Goal: Task Accomplishment & Management: Complete application form

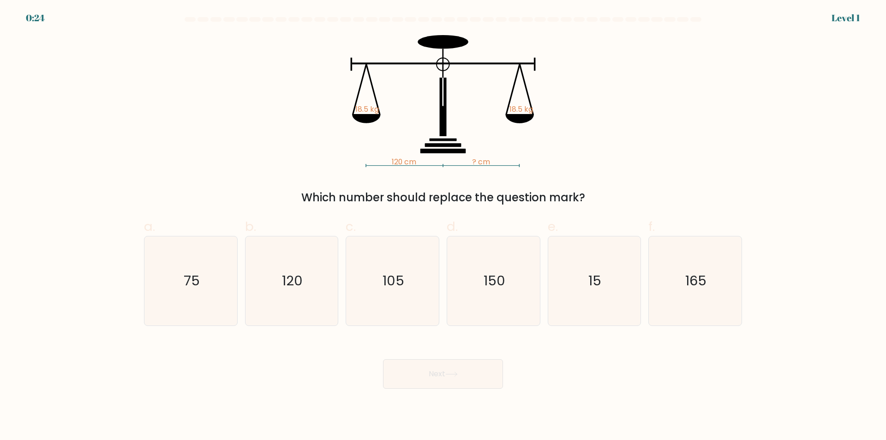
click at [630, 123] on div "120 cm ? cm 18.5 kg 18.5 kg Which number should replace the question mark?" at bounding box center [442, 120] width 609 height 171
click at [300, 268] on icon "120" at bounding box center [291, 280] width 89 height 89
click at [443, 226] on input "ب. 120" at bounding box center [443, 223] width 0 height 6
radio input "true"
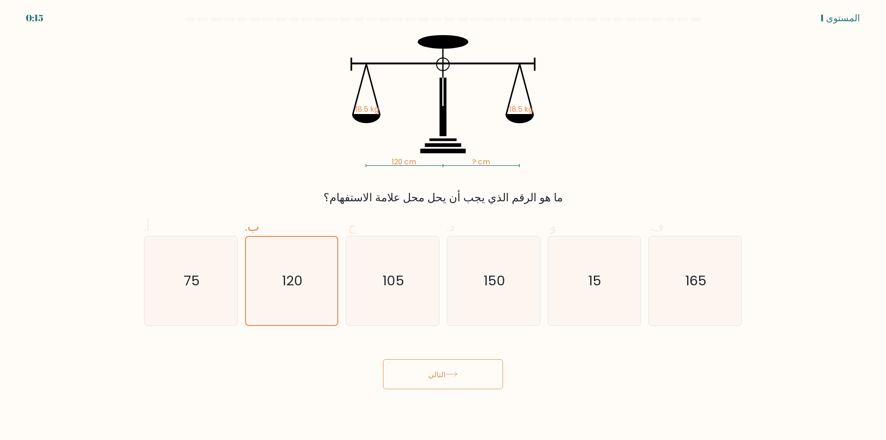
click at [463, 377] on button "التالي" at bounding box center [443, 374] width 120 height 30
click at [446, 364] on button "التالي" at bounding box center [443, 374] width 120 height 30
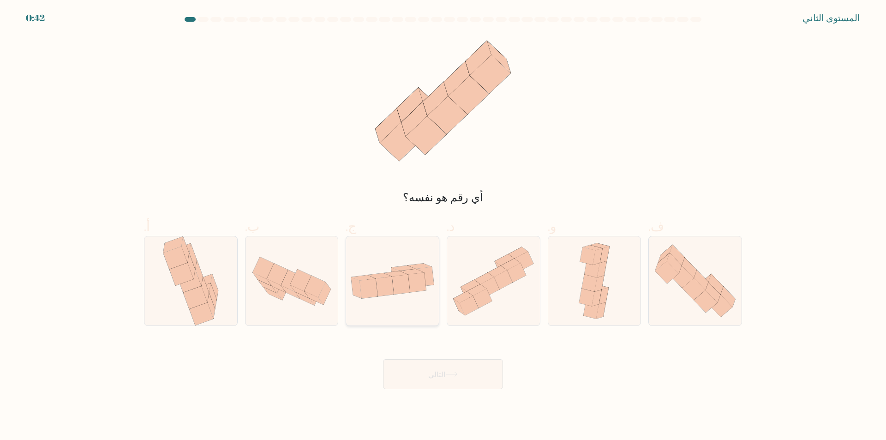
click at [386, 283] on icon at bounding box center [385, 285] width 18 height 19
click at [443, 226] on input "ج." at bounding box center [443, 223] width 0 height 6
radio input "true"
click at [436, 377] on font "التالي" at bounding box center [436, 374] width 17 height 11
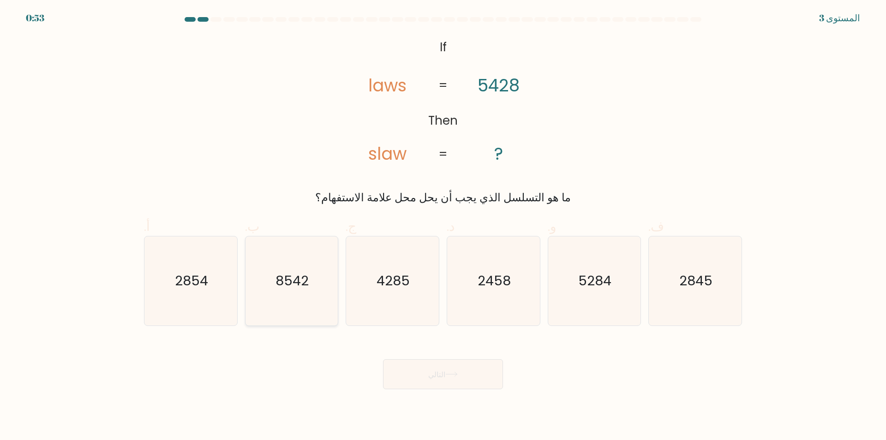
click at [316, 286] on icon "8542" at bounding box center [291, 280] width 89 height 89
click at [443, 226] on input "ب. 8542" at bounding box center [443, 223] width 0 height 6
radio input "true"
click at [467, 371] on button "التالي" at bounding box center [443, 374] width 120 height 30
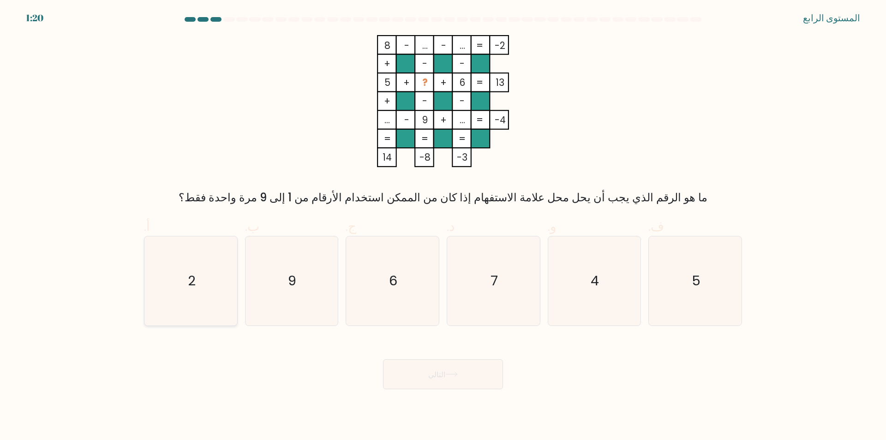
click at [197, 271] on icon "2" at bounding box center [190, 280] width 89 height 89
click at [443, 226] on input "أ. 2" at bounding box center [443, 223] width 0 height 6
radio input "true"
click at [440, 378] on font "التالي" at bounding box center [436, 374] width 17 height 11
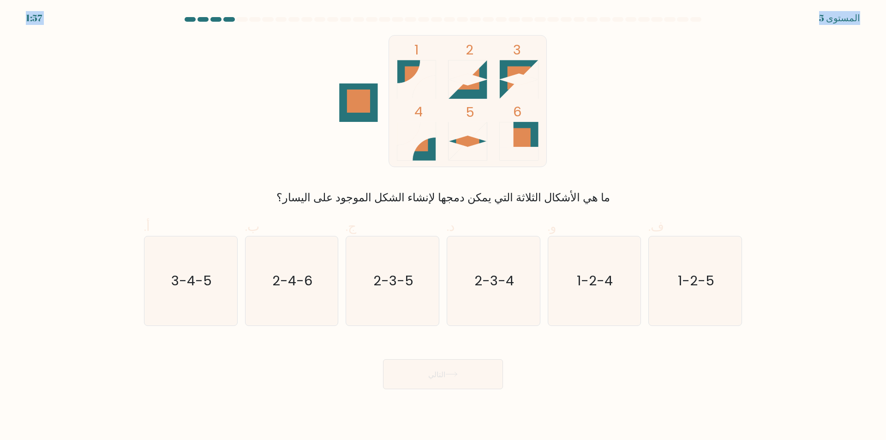
drag, startPoint x: 45, startPoint y: 17, endPoint x: 10, endPoint y: 22, distance: 35.0
click at [8, 18] on body "1:57 المستوى 5" at bounding box center [443, 220] width 886 height 440
click at [49, 44] on form at bounding box center [443, 203] width 886 height 372
drag, startPoint x: 400, startPoint y: 283, endPoint x: 402, endPoint y: 290, distance: 7.3
click at [400, 283] on text "2-3-5" at bounding box center [393, 281] width 40 height 18
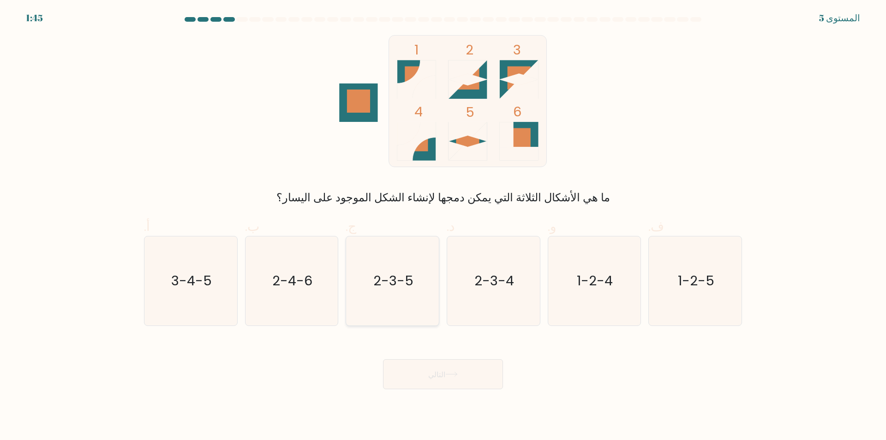
click at [443, 226] on input "ج. 2-3-5" at bounding box center [443, 223] width 0 height 6
radio input "true"
click at [482, 392] on body "1:45 المستوى 5" at bounding box center [443, 220] width 886 height 440
click at [470, 370] on button "التالي" at bounding box center [443, 374] width 120 height 30
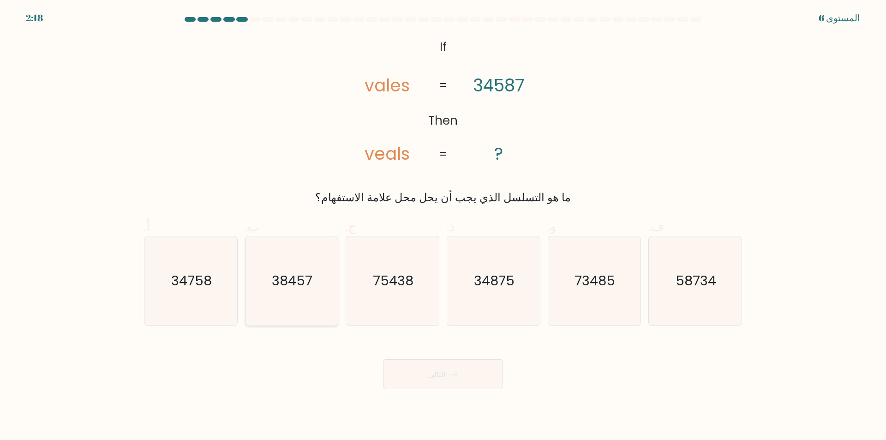
click at [300, 286] on text "38457" at bounding box center [292, 281] width 41 height 18
click at [443, 226] on input "ب. 38457" at bounding box center [443, 223] width 0 height 6
radio input "true"
click at [424, 384] on button "التالي" at bounding box center [443, 374] width 120 height 30
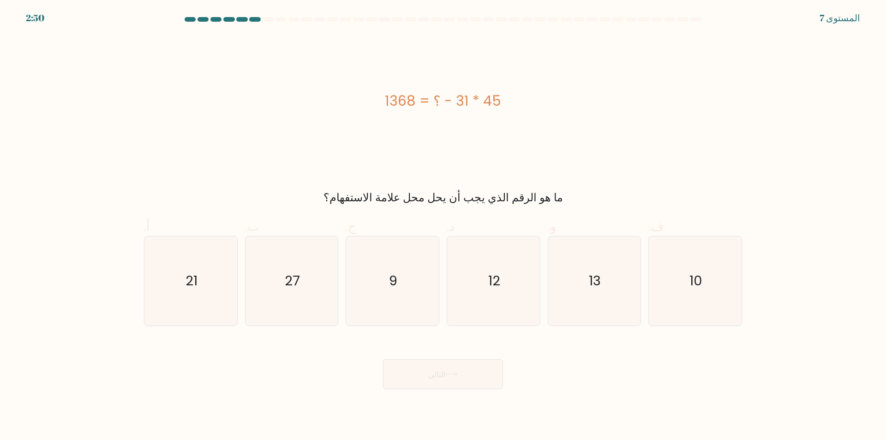
drag, startPoint x: 502, startPoint y: 102, endPoint x: 426, endPoint y: 91, distance: 76.9
click at [426, 91] on div "45 * 31 - ؟ = 1368" at bounding box center [443, 100] width 598 height 21
click at [444, 138] on div "45 * 31 - ؟ = 1368" at bounding box center [443, 101] width 598 height 132
click at [356, 166] on div "45 * 31 - ؟ = 1368" at bounding box center [443, 101] width 598 height 132
click at [512, 291] on icon "12" at bounding box center [493, 280] width 89 height 89
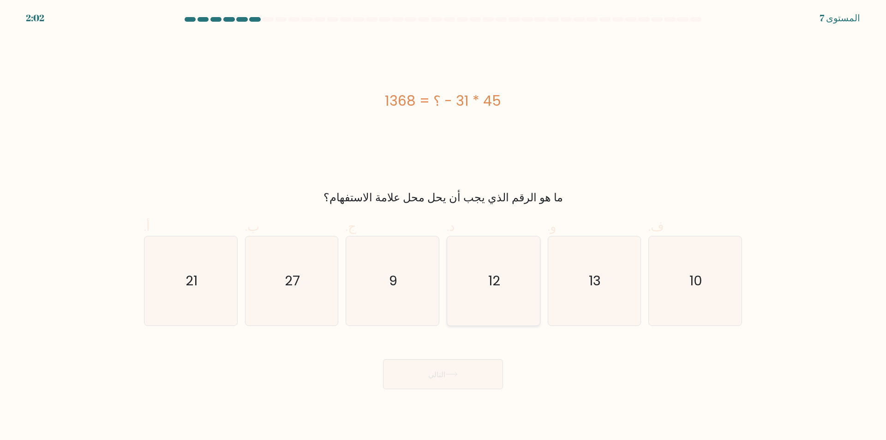
click at [443, 226] on input "د. 12" at bounding box center [443, 223] width 0 height 6
radio input "true"
click at [583, 283] on icon "13" at bounding box center [594, 280] width 89 height 89
click at [443, 226] on input "و. 13" at bounding box center [443, 223] width 0 height 6
radio input "true"
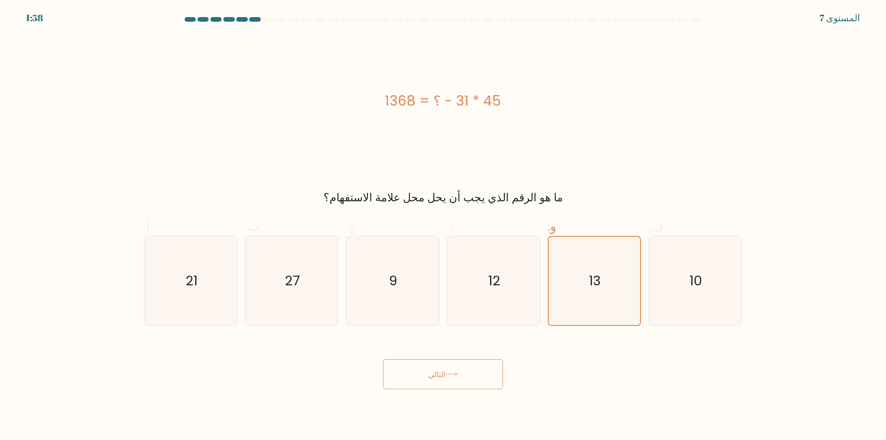
click at [481, 370] on button "التالي" at bounding box center [443, 374] width 120 height 30
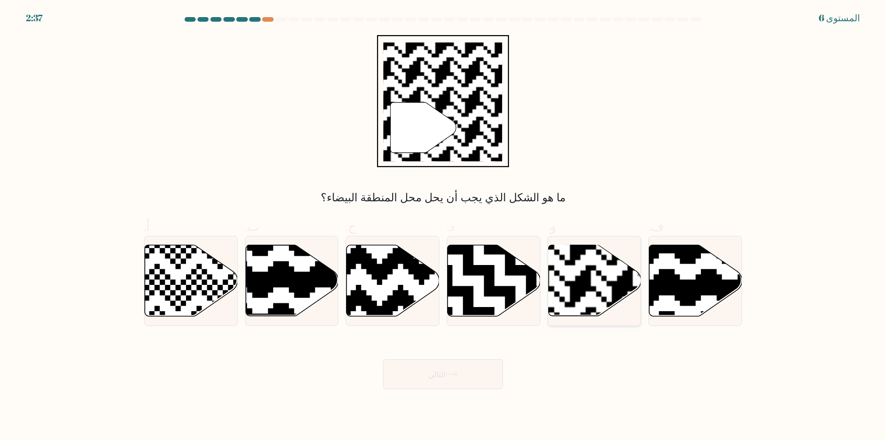
click at [602, 279] on rect at bounding box center [622, 244] width 168 height 168
click at [443, 226] on input "و." at bounding box center [443, 223] width 0 height 6
radio input "true"
click at [458, 378] on button "التالي" at bounding box center [443, 374] width 120 height 30
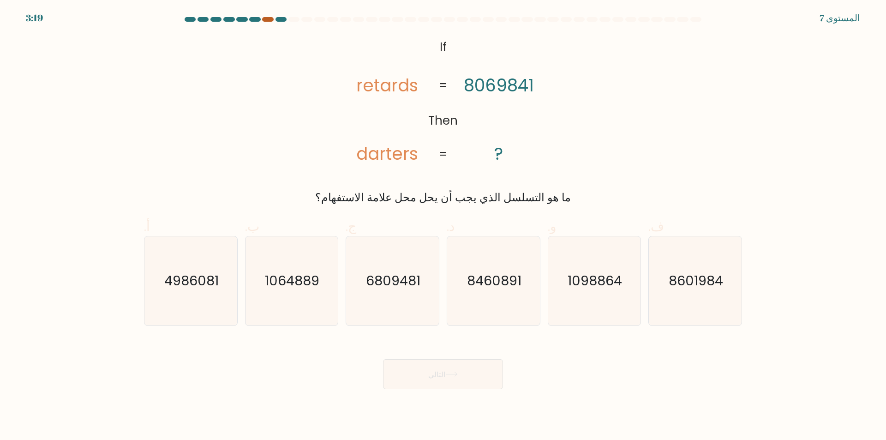
click at [269, 20] on div at bounding box center [267, 19] width 11 height 5
click at [267, 19] on div at bounding box center [267, 19] width 11 height 5
drag, startPoint x: 253, startPoint y: 18, endPoint x: 265, endPoint y: 19, distance: 11.7
click at [253, 17] on div at bounding box center [254, 19] width 11 height 5
click at [270, 19] on div at bounding box center [267, 19] width 11 height 5
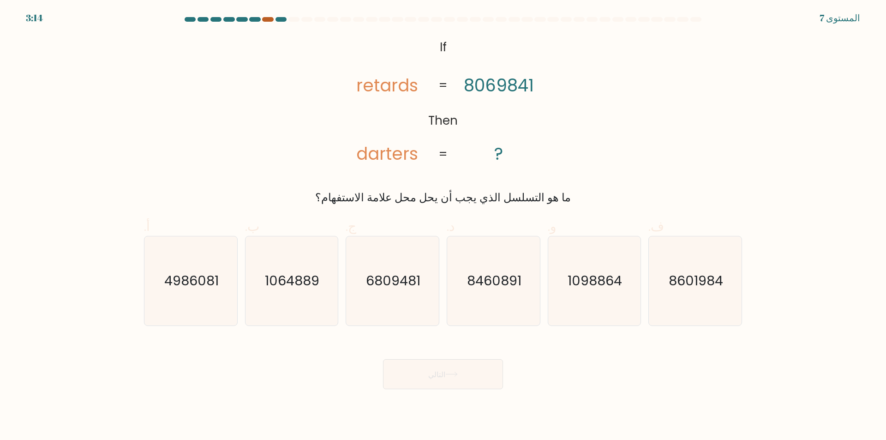
click at [263, 20] on div at bounding box center [267, 19] width 11 height 5
click at [293, 21] on at bounding box center [443, 19] width 519 height 5
click at [279, 20] on div at bounding box center [280, 19] width 11 height 5
click at [205, 295] on icon "4986081" at bounding box center [190, 280] width 89 height 89
click at [443, 226] on input "أ. 4986081" at bounding box center [443, 223] width 0 height 6
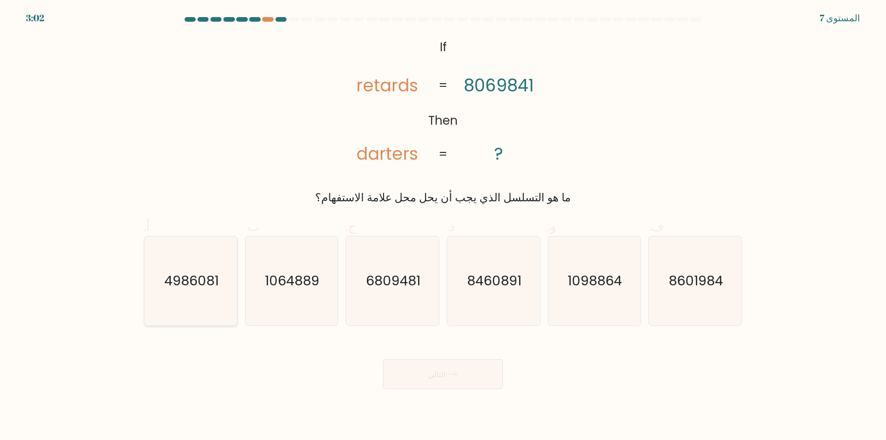
radio input "true"
click at [402, 366] on button "التالي" at bounding box center [443, 374] width 120 height 30
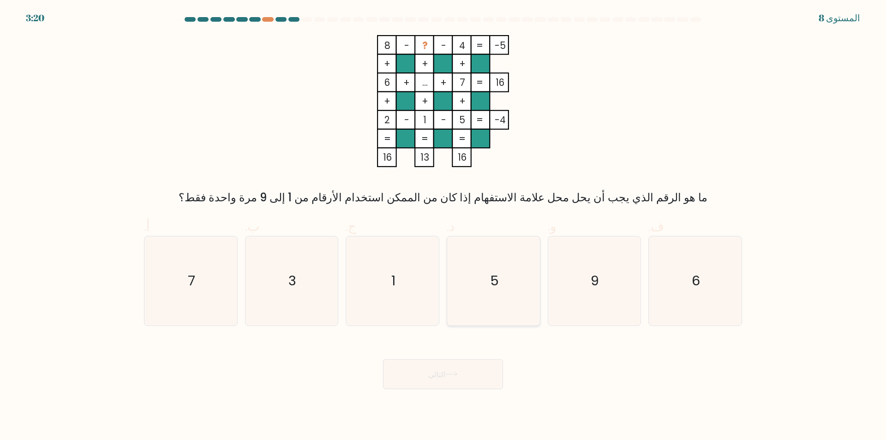
click at [460, 293] on icon "5" at bounding box center [493, 280] width 89 height 89
click at [443, 226] on input "د. 5" at bounding box center [443, 223] width 0 height 6
radio input "true"
click at [609, 281] on icon "9" at bounding box center [594, 280] width 89 height 89
click at [443, 226] on input "و. 9" at bounding box center [443, 223] width 0 height 6
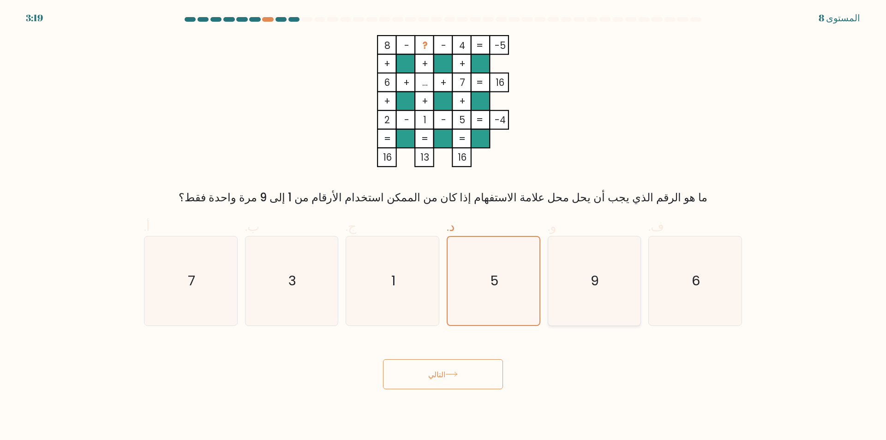
radio input "true"
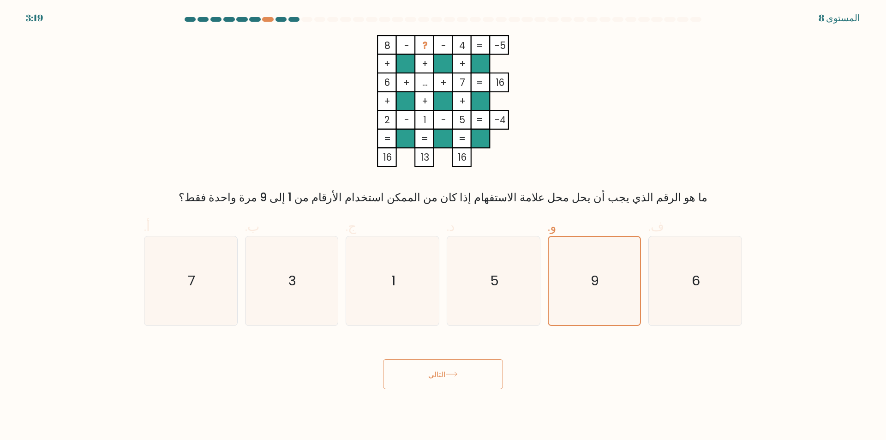
click at [432, 373] on font "التالي" at bounding box center [436, 374] width 17 height 11
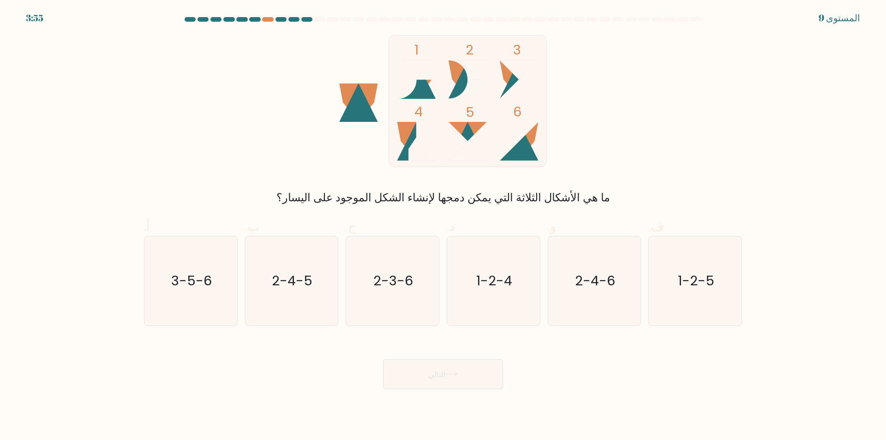
drag, startPoint x: 294, startPoint y: 4, endPoint x: 249, endPoint y: 26, distance: 49.9
click at [251, 26] on body "3:55 المستوى 9" at bounding box center [443, 220] width 886 height 440
click at [273, 20] on div at bounding box center [267, 19] width 11 height 5
click at [269, 104] on div "1 2 3 4 5 6 ما هي الأشكال الثلاثة التي يمكن دمجها لإنشاء الشكل الموجود على اليس…" at bounding box center [442, 120] width 609 height 171
click at [286, 294] on icon "2-4-5" at bounding box center [291, 280] width 89 height 89
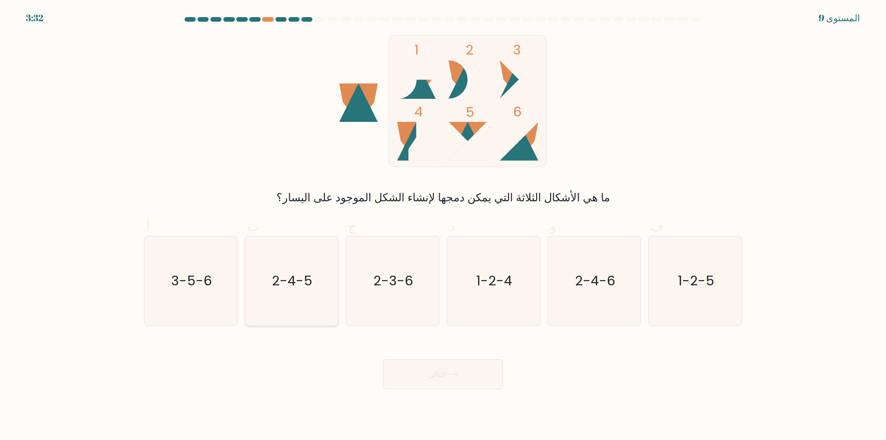
click at [443, 226] on input "ب. 2-4-5" at bounding box center [443, 223] width 0 height 6
radio input "true"
click at [208, 278] on text "3-5-6" at bounding box center [191, 281] width 41 height 18
click at [443, 226] on input "أ. 3-5-6" at bounding box center [443, 223] width 0 height 6
radio input "true"
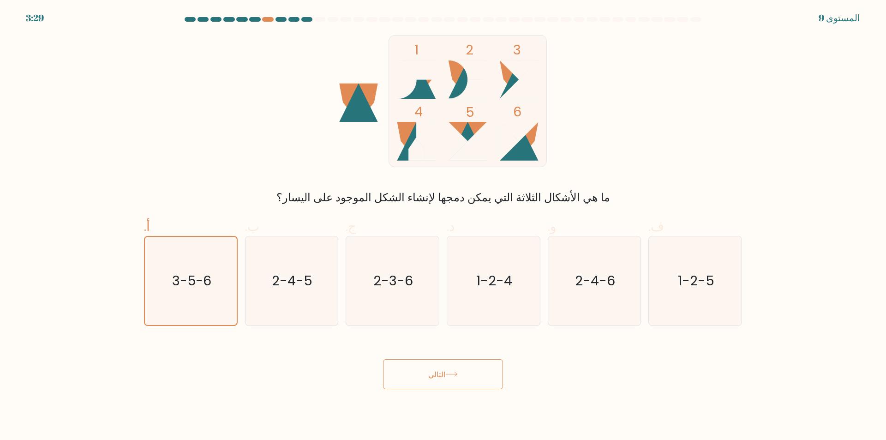
click at [445, 380] on button "التالي" at bounding box center [443, 374] width 120 height 30
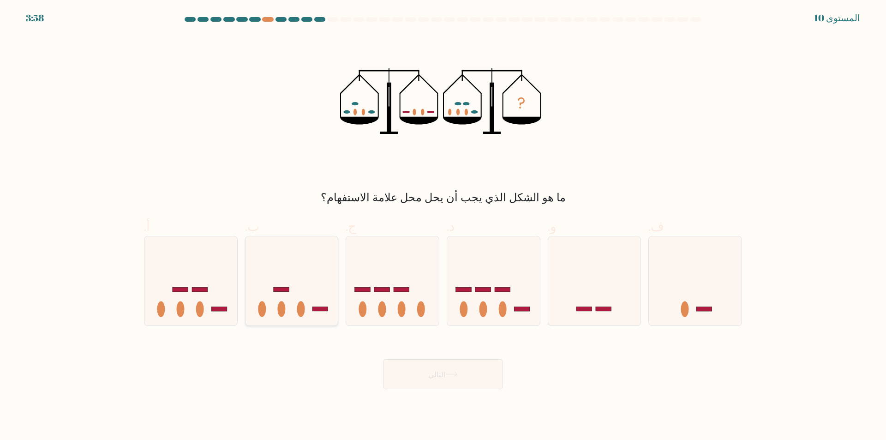
click at [307, 277] on icon at bounding box center [291, 281] width 93 height 77
click at [443, 226] on input "ب." at bounding box center [443, 223] width 0 height 6
radio input "true"
click at [437, 380] on button "التالي" at bounding box center [443, 374] width 120 height 30
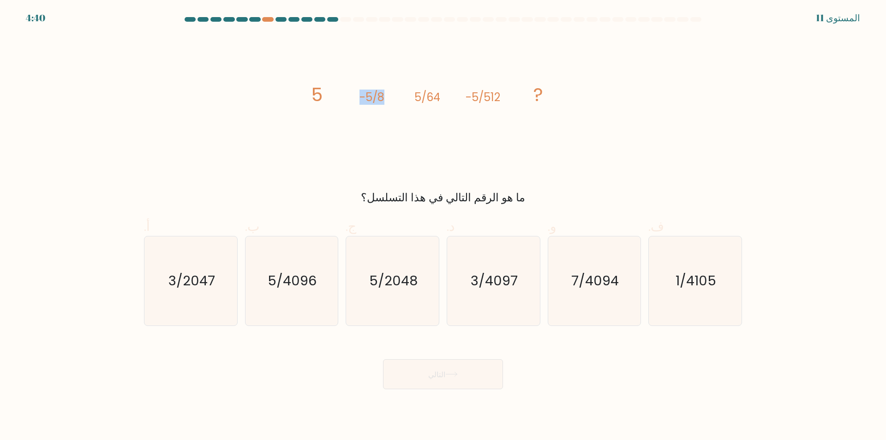
drag, startPoint x: 358, startPoint y: 100, endPoint x: 387, endPoint y: 100, distance: 29.1
click at [387, 100] on icon "image/svg+xml 5 -5/8 5/64 -5/512 ?" at bounding box center [443, 101] width 277 height 132
click at [401, 151] on icon "image/svg+xml 5 -5/8 5/64 -5/512 ?" at bounding box center [443, 101] width 277 height 132
click at [585, 278] on text "7/4094" at bounding box center [595, 281] width 48 height 18
click at [443, 226] on input "و. 7/4094" at bounding box center [443, 223] width 0 height 6
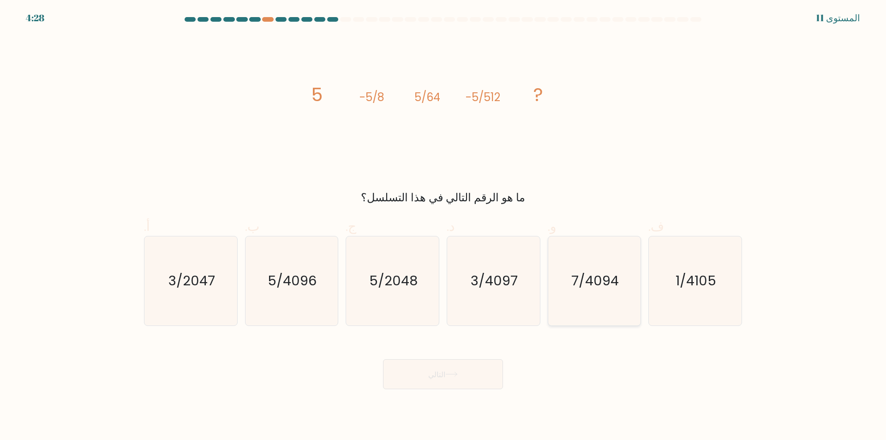
radio input "true"
click at [420, 285] on icon "5/2048" at bounding box center [392, 280] width 89 height 89
click at [443, 226] on input "ج. 5/2048" at bounding box center [443, 223] width 0 height 6
radio input "true"
click at [290, 285] on text "5/4096" at bounding box center [292, 281] width 49 height 18
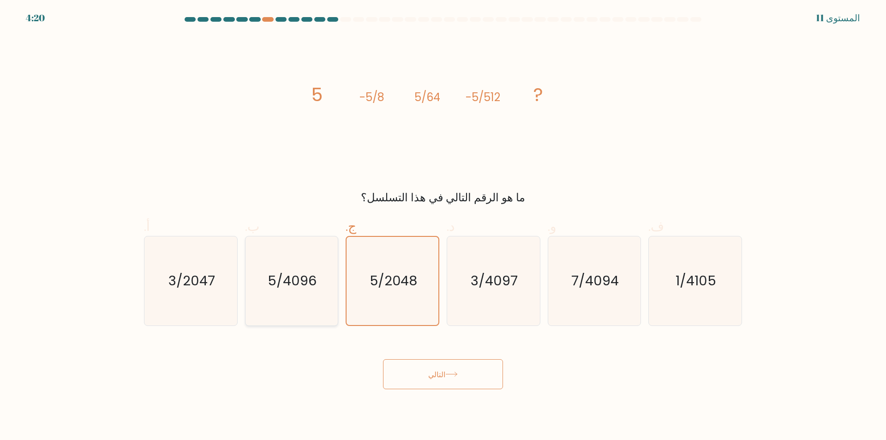
click at [443, 226] on input "ب. 5/4096" at bounding box center [443, 223] width 0 height 6
radio input "true"
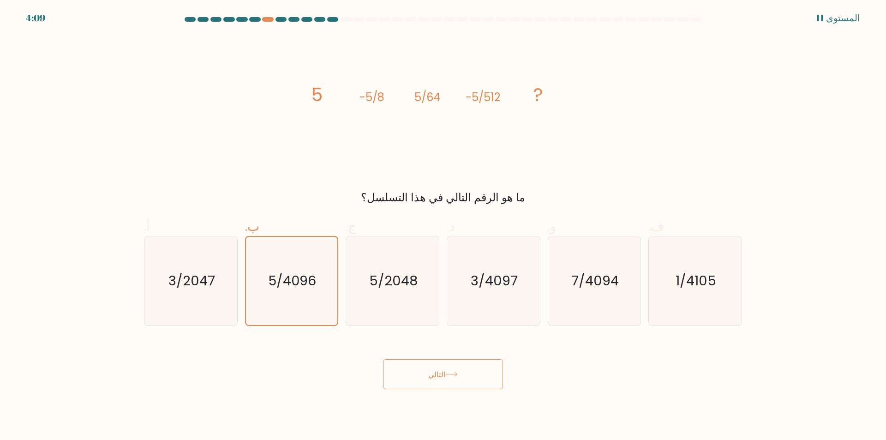
click at [477, 387] on button "التالي" at bounding box center [443, 374] width 120 height 30
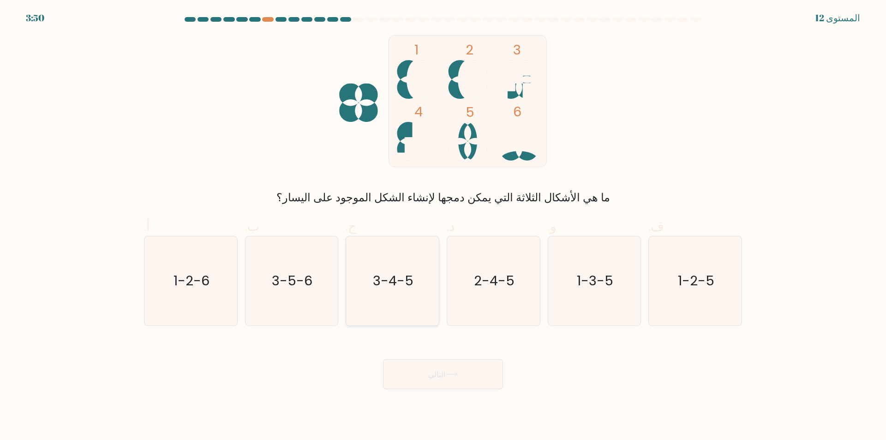
click at [415, 292] on icon "3-4-5" at bounding box center [392, 280] width 89 height 89
click at [443, 226] on input "ج. 3-4-5" at bounding box center [443, 223] width 0 height 6
radio input "true"
click at [457, 373] on icon at bounding box center [451, 373] width 12 height 5
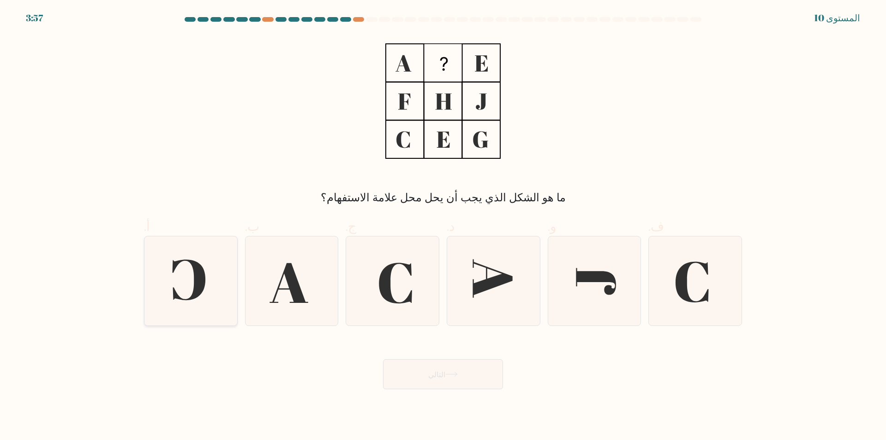
click at [219, 265] on icon at bounding box center [190, 280] width 89 height 89
click at [443, 226] on input "أ." at bounding box center [443, 223] width 0 height 6
radio input "true"
click at [438, 375] on font "التالي" at bounding box center [436, 374] width 17 height 11
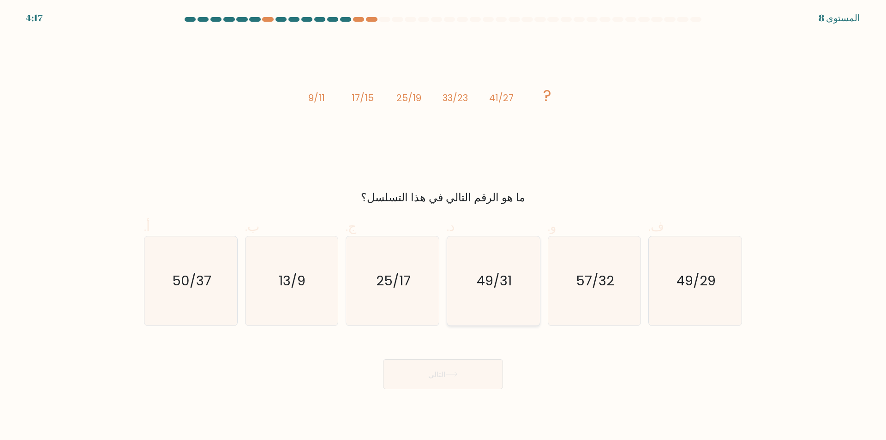
click at [507, 297] on icon "49/31" at bounding box center [493, 280] width 89 height 89
click at [443, 226] on input "د. 49/31" at bounding box center [443, 223] width 0 height 6
radio input "true"
click at [462, 378] on button "التالي" at bounding box center [443, 374] width 120 height 30
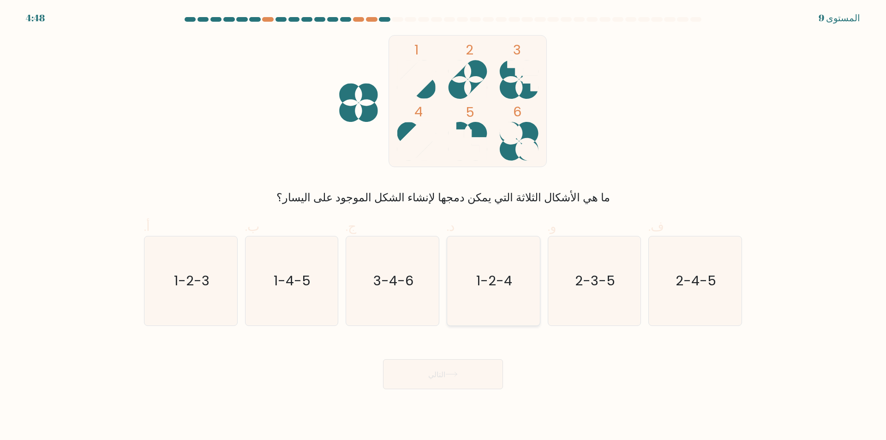
click at [502, 287] on text "1-2-4" at bounding box center [494, 281] width 36 height 18
click at [443, 226] on input "د. 1-2-4" at bounding box center [443, 223] width 0 height 6
radio input "true"
click at [458, 374] on icon at bounding box center [451, 373] width 12 height 5
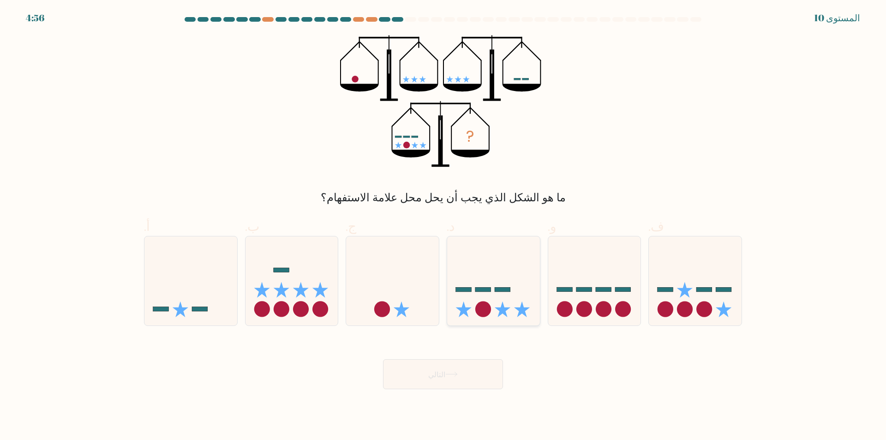
click at [508, 287] on rect at bounding box center [503, 289] width 16 height 5
click at [443, 226] on input "د." at bounding box center [443, 223] width 0 height 6
radio input "true"
click at [458, 369] on button "التالي" at bounding box center [443, 374] width 120 height 30
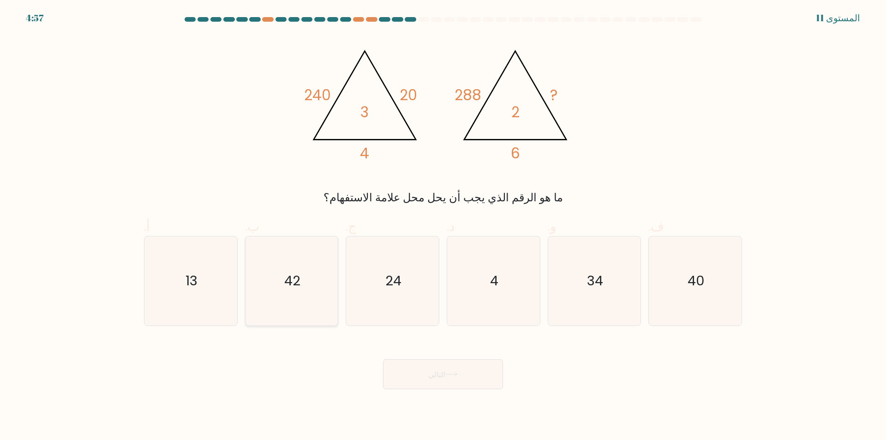
click at [326, 263] on icon "42" at bounding box center [291, 280] width 89 height 89
click at [443, 226] on input "ب. 42" at bounding box center [443, 223] width 0 height 6
radio input "true"
click at [493, 380] on button "التالي" at bounding box center [443, 374] width 120 height 30
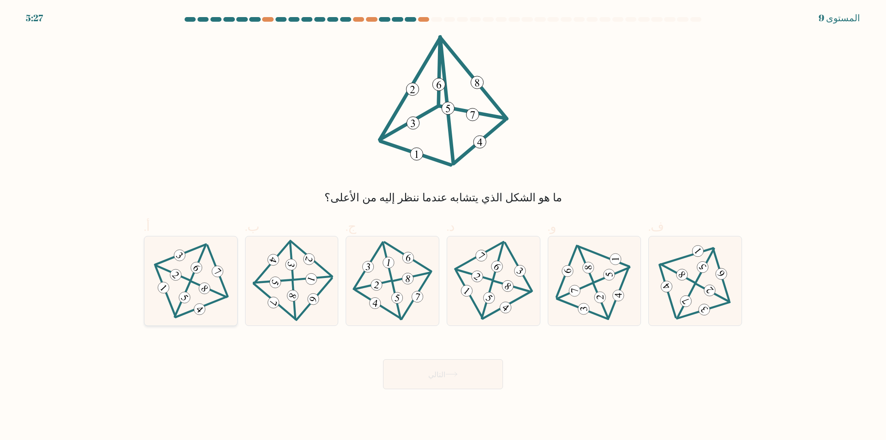
click at [187, 281] on icon at bounding box center [191, 280] width 72 height 71
click at [443, 226] on input "أ." at bounding box center [443, 223] width 0 height 6
radio input "true"
click at [184, 277] on 199 at bounding box center [173, 272] width 34 height 15
click at [443, 226] on input "أ." at bounding box center [443, 223] width 0 height 6
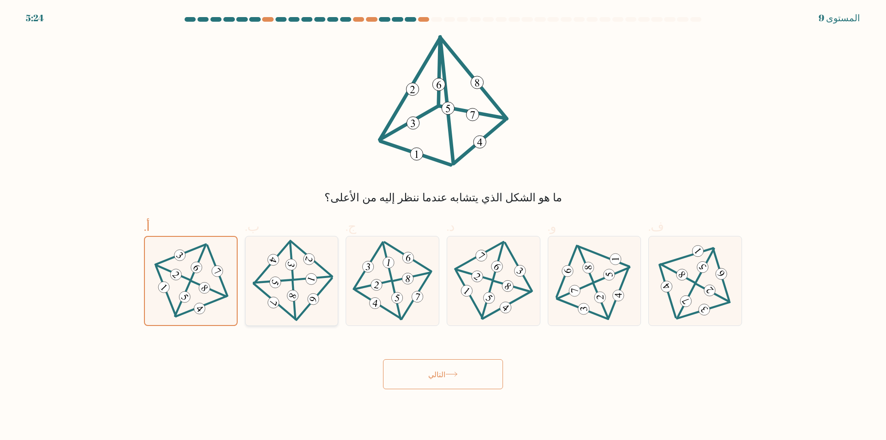
click at [286, 276] on icon at bounding box center [292, 280] width 72 height 71
click at [443, 226] on input "ب." at bounding box center [443, 223] width 0 height 6
radio input "true"
click at [210, 310] on icon at bounding box center [191, 280] width 72 height 71
click at [443, 226] on input "أ." at bounding box center [443, 223] width 0 height 6
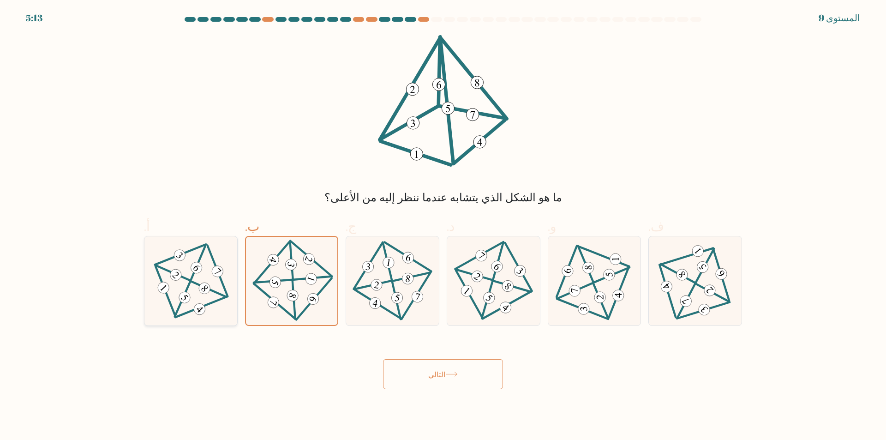
radio input "true"
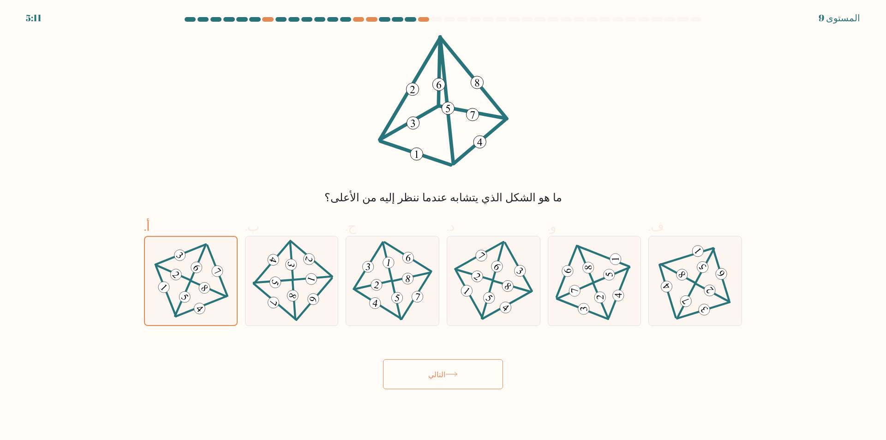
click at [446, 374] on icon at bounding box center [451, 373] width 12 height 5
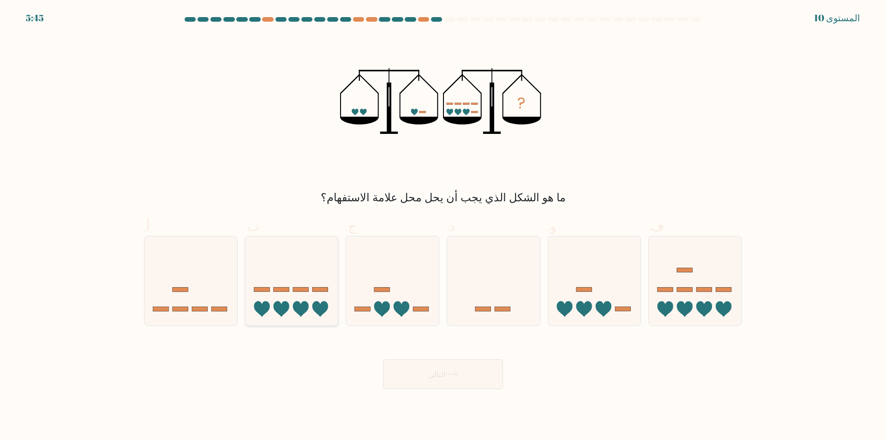
click at [311, 296] on icon at bounding box center [291, 281] width 93 height 77
click at [443, 226] on input "ب." at bounding box center [443, 223] width 0 height 6
radio input "true"
click at [443, 381] on button "التالي" at bounding box center [443, 374] width 120 height 30
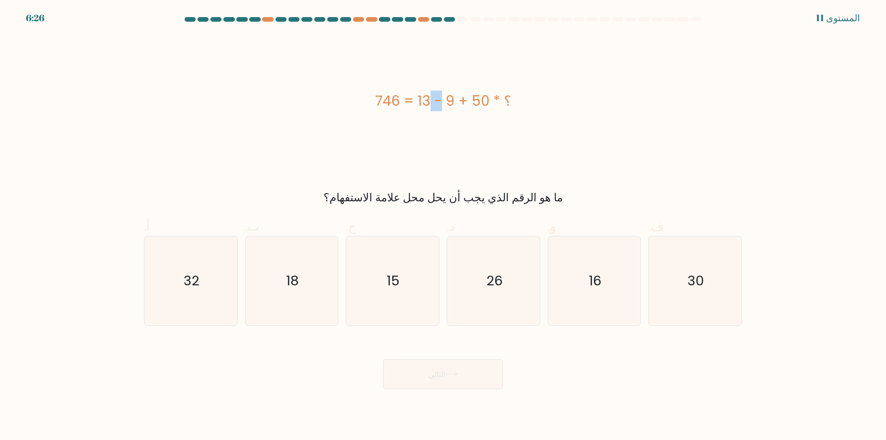
drag, startPoint x: 498, startPoint y: 99, endPoint x: 473, endPoint y: 100, distance: 24.9
click at [473, 100] on font "؟ * 50 + 9 - 13 = 746" at bounding box center [443, 101] width 136 height 20
click at [471, 114] on div "؟ * 50 + 9 - 13 = 746" at bounding box center [443, 101] width 598 height 132
click at [462, 140] on div "؟ * 50 + 9 - 13 = 746" at bounding box center [443, 101] width 598 height 132
click at [203, 289] on icon "32" at bounding box center [190, 280] width 89 height 89
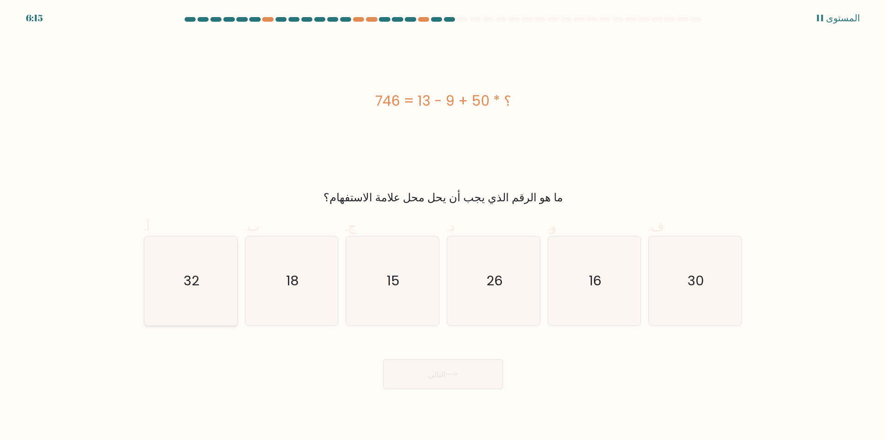
click at [443, 226] on input "أ. 32" at bounding box center [443, 223] width 0 height 6
radio input "true"
click at [458, 131] on div "؟ * 50 + 9 - 13 = 746" at bounding box center [443, 101] width 598 height 132
click at [691, 279] on text "30" at bounding box center [696, 281] width 17 height 18
click at [443, 226] on input "ف. 30" at bounding box center [443, 223] width 0 height 6
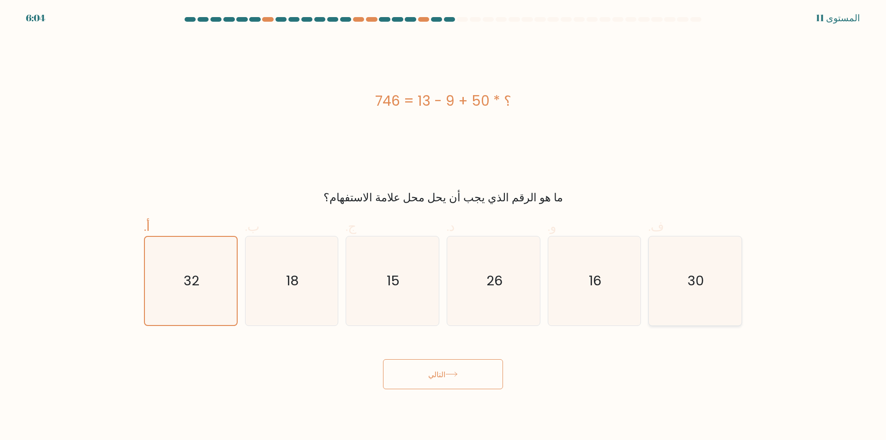
radio input "true"
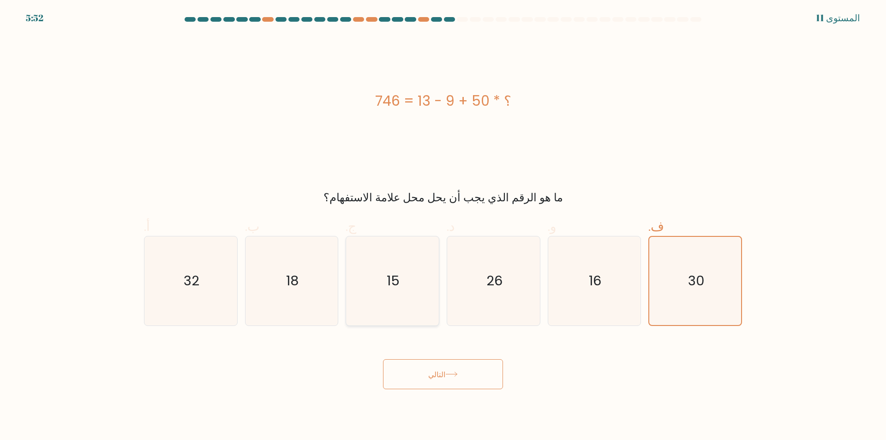
drag, startPoint x: 425, startPoint y: 275, endPoint x: 428, endPoint y: 300, distance: 25.1
click at [428, 276] on icon "15" at bounding box center [392, 280] width 89 height 89
click at [443, 226] on input "ج. 15" at bounding box center [443, 223] width 0 height 6
radio input "true"
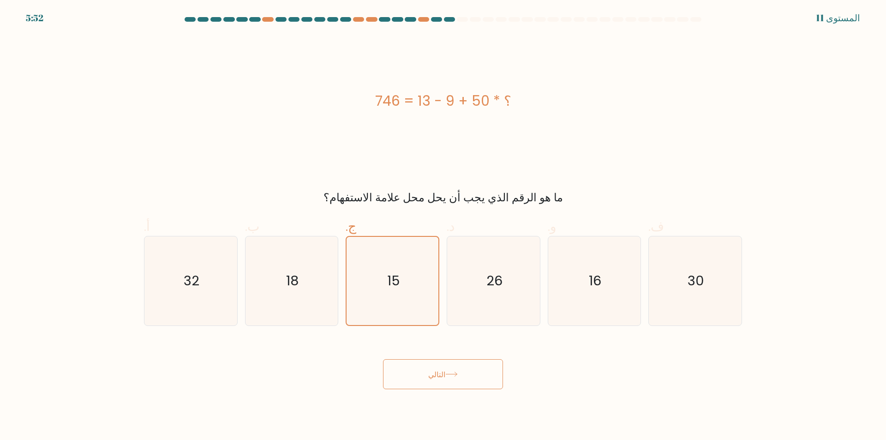
drag, startPoint x: 456, startPoint y: 370, endPoint x: 460, endPoint y: 375, distance: 6.7
click at [460, 375] on button "التالي" at bounding box center [443, 374] width 120 height 30
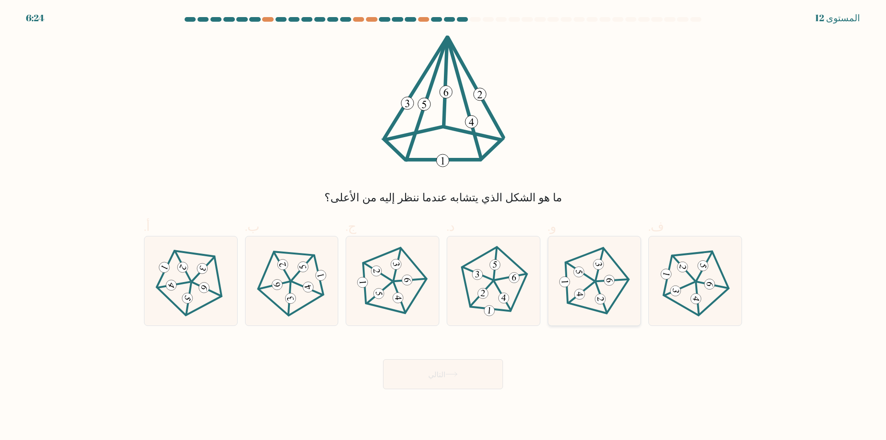
click at [582, 283] on icon at bounding box center [594, 280] width 71 height 71
click at [443, 226] on input "و." at bounding box center [443, 223] width 0 height 6
radio input "true"
click at [455, 372] on icon at bounding box center [451, 373] width 12 height 5
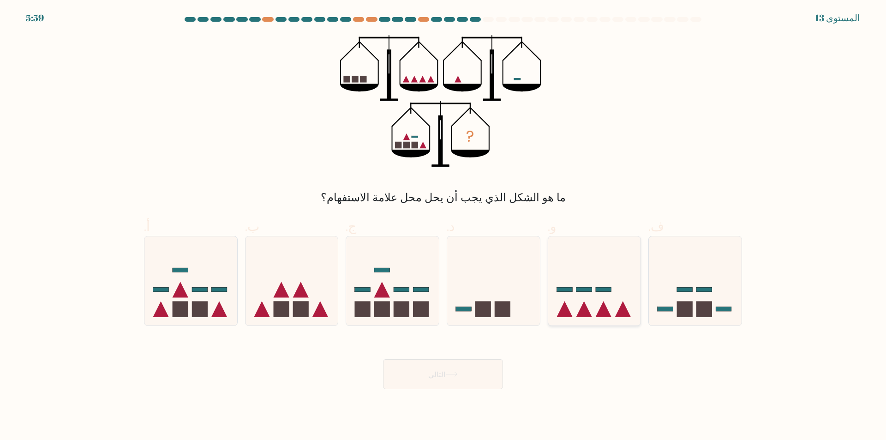
drag, startPoint x: 592, startPoint y: 287, endPoint x: 586, endPoint y: 303, distance: 17.0
click at [593, 287] on icon at bounding box center [594, 281] width 93 height 77
click at [443, 226] on input "و." at bounding box center [443, 223] width 0 height 6
radio input "true"
click at [483, 365] on button "التالي" at bounding box center [443, 374] width 120 height 30
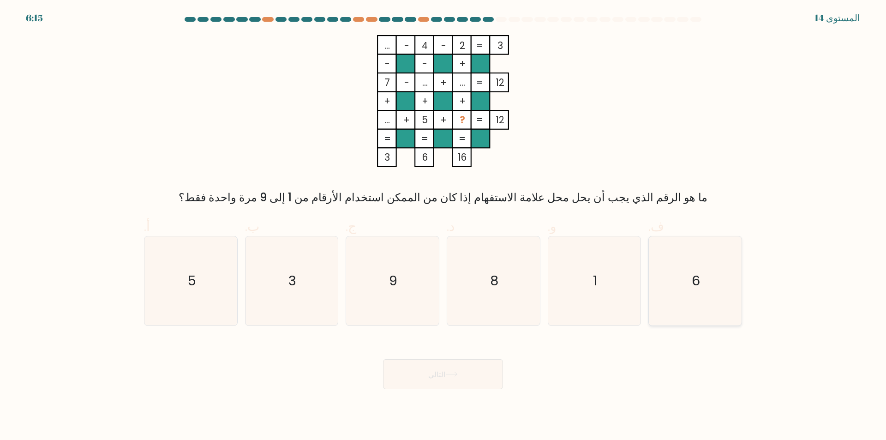
drag, startPoint x: 726, startPoint y: 292, endPoint x: 705, endPoint y: 291, distance: 21.2
click at [725, 292] on icon "6" at bounding box center [695, 280] width 89 height 89
click at [443, 226] on input "ف. 6" at bounding box center [443, 223] width 0 height 6
radio input "true"
click at [478, 363] on button "التالي" at bounding box center [443, 374] width 120 height 30
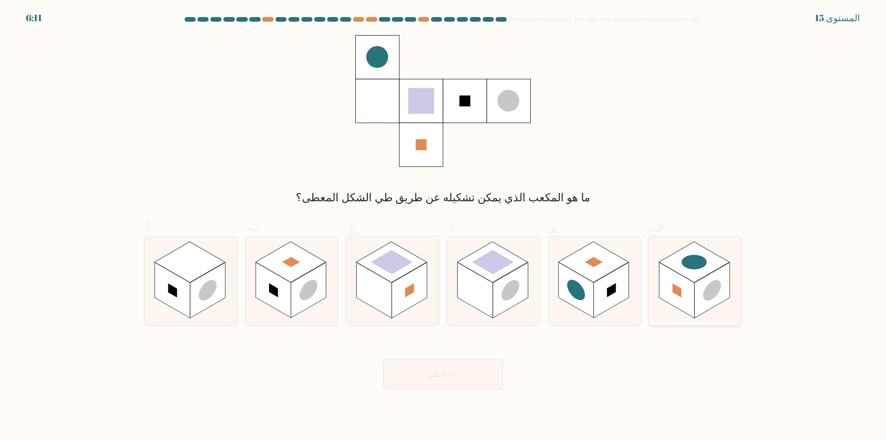
click at [683, 287] on rect at bounding box center [676, 290] width 35 height 56
click at [443, 226] on input "ف." at bounding box center [443, 223] width 0 height 6
radio input "true"
click at [466, 387] on button "التالي" at bounding box center [443, 374] width 120 height 30
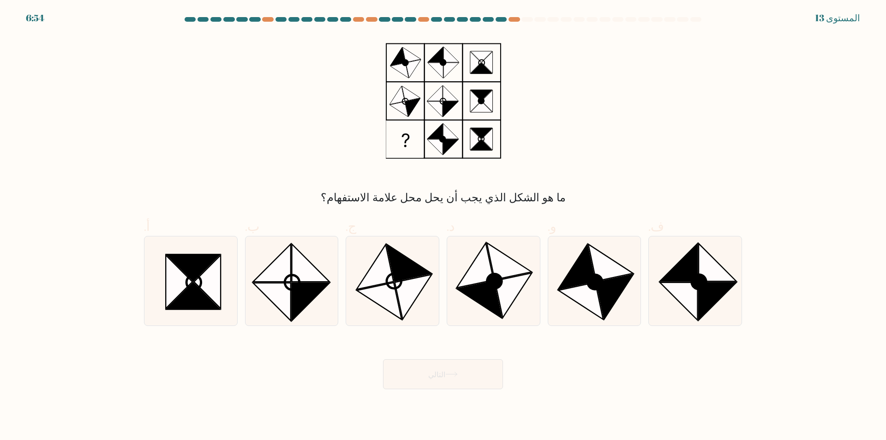
drag, startPoint x: 414, startPoint y: 279, endPoint x: 423, endPoint y: 348, distance: 69.3
click at [415, 279] on icon at bounding box center [413, 297] width 37 height 45
click at [443, 226] on input "ج." at bounding box center [443, 223] width 0 height 6
radio input "true"
click at [425, 375] on button "التالي" at bounding box center [443, 374] width 120 height 30
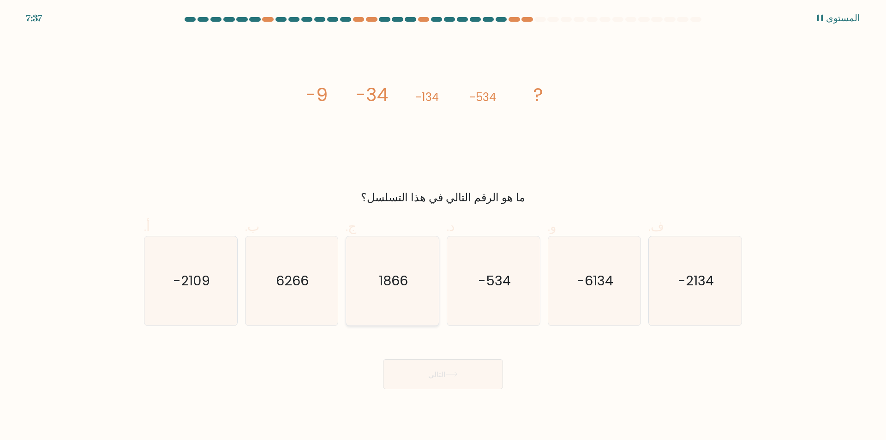
click at [404, 285] on text "1866" at bounding box center [393, 281] width 29 height 18
drag, startPoint x: 417, startPoint y: 362, endPoint x: 419, endPoint y: 368, distance: 6.7
click at [417, 363] on button "التالي" at bounding box center [443, 374] width 120 height 30
click at [420, 372] on button "التالي" at bounding box center [443, 374] width 120 height 30
click at [493, 311] on icon "-534" at bounding box center [493, 280] width 89 height 89
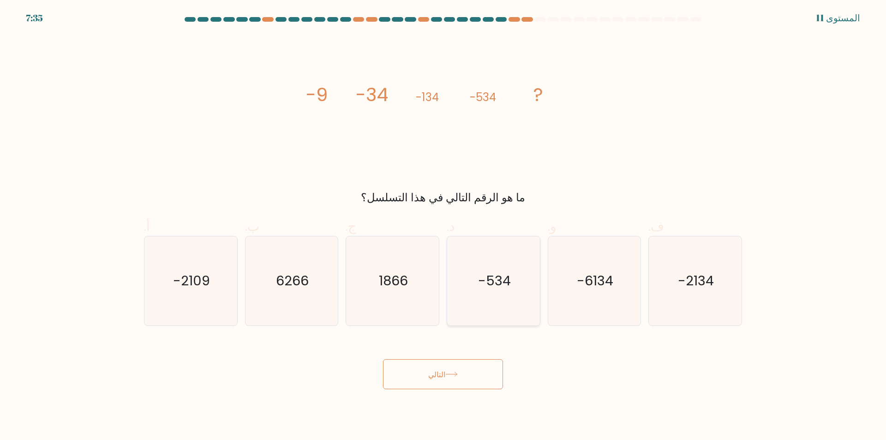
click at [443, 226] on input "د. -534" at bounding box center [443, 223] width 0 height 6
radio input "true"
click at [474, 358] on div "التالي" at bounding box center [442, 363] width 609 height 52
click at [473, 370] on button "التالي" at bounding box center [443, 374] width 120 height 30
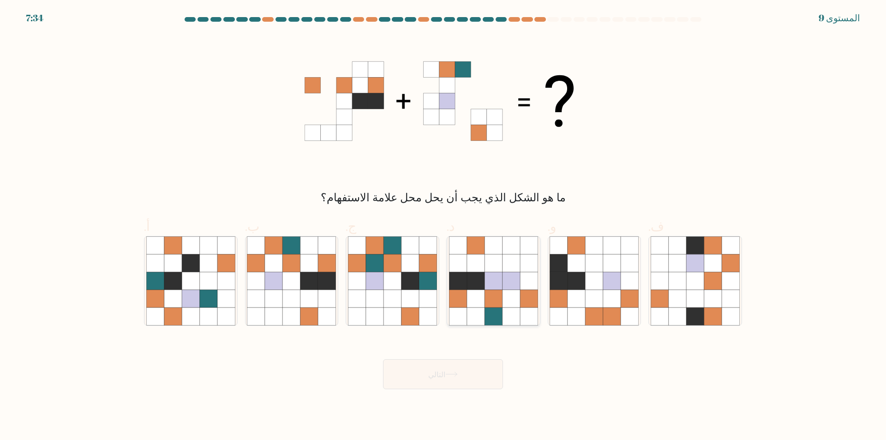
click at [515, 317] on icon at bounding box center [511, 316] width 18 height 18
click at [443, 226] on input "د." at bounding box center [443, 223] width 0 height 6
radio input "true"
click at [471, 368] on button "التالي" at bounding box center [443, 374] width 120 height 30
